Goal: Find specific page/section

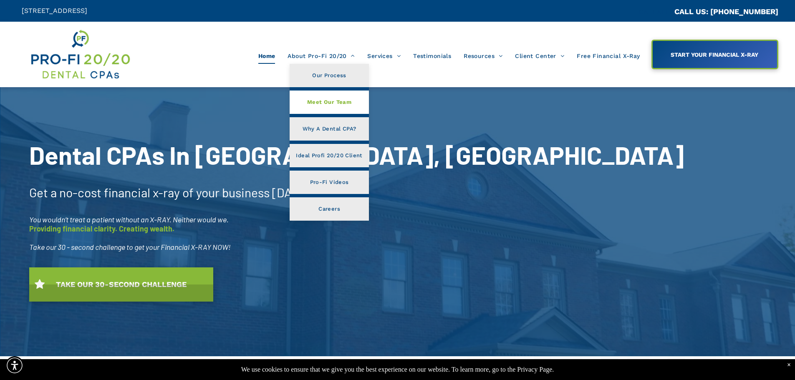
click at [327, 106] on span "Meet Our Team" at bounding box center [329, 102] width 44 height 11
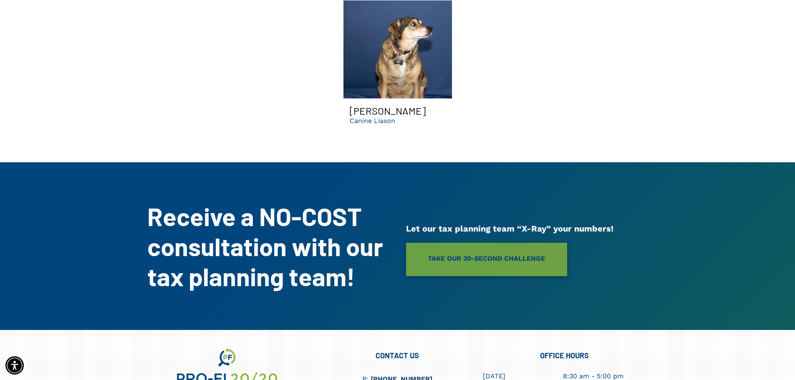
scroll to position [2947, 0]
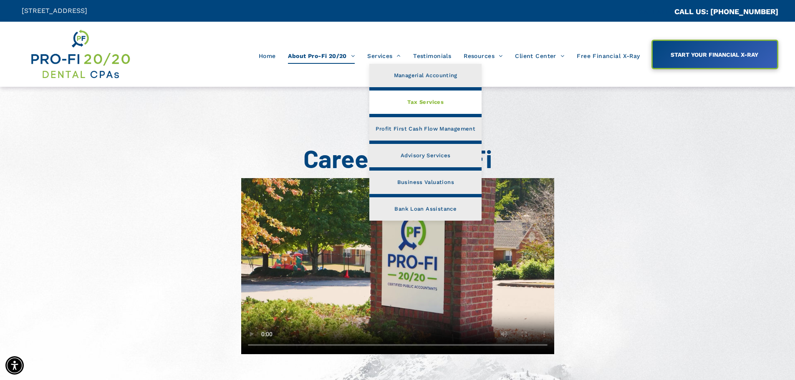
click at [408, 95] on link "Tax Services" at bounding box center [425, 102] width 112 height 23
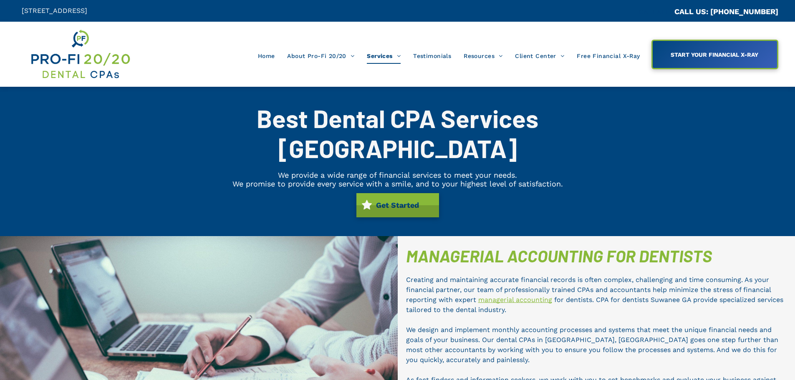
scroll to position [483, 0]
